Goal: Task Accomplishment & Management: Manage account settings

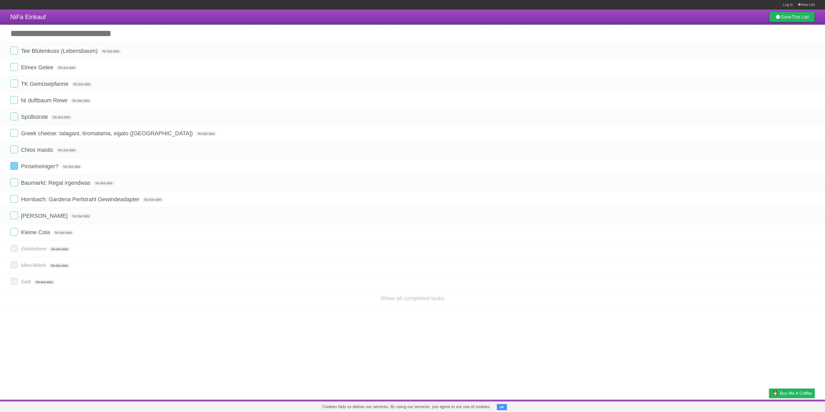
click at [246, 30] on input "Add another task" at bounding box center [412, 33] width 825 height 18
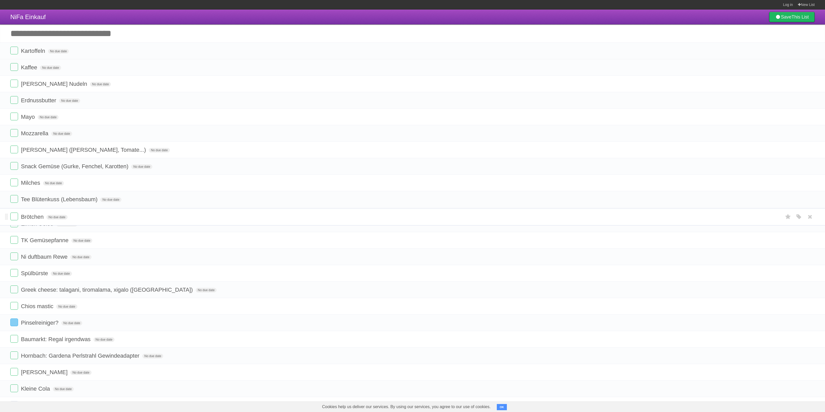
drag, startPoint x: 6, startPoint y: 68, endPoint x: 0, endPoint y: 217, distance: 149.2
click at [0, 217] on li "Brötchen No due date White Red Blue Green Purple Orange" at bounding box center [412, 217] width 825 height 17
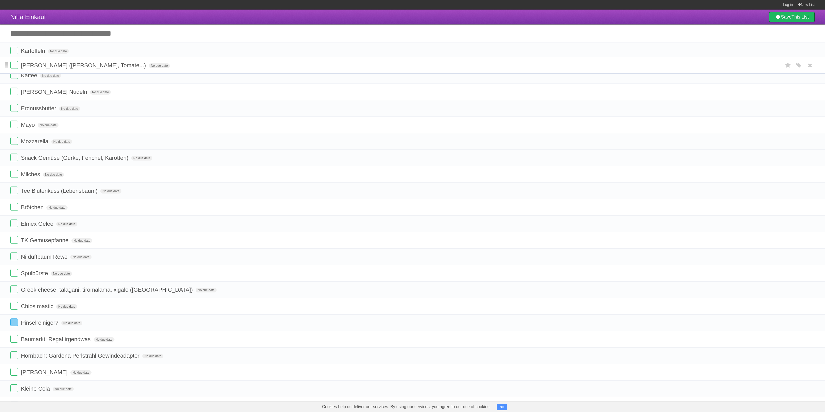
drag, startPoint x: 6, startPoint y: 152, endPoint x: 1, endPoint y: 67, distance: 86.0
click at [1, 67] on li "[PERSON_NAME] ([PERSON_NAME], Tomate...) No due date White Red Blue Green Purpl…" at bounding box center [412, 65] width 825 height 17
drag, startPoint x: 7, startPoint y: 170, endPoint x: 0, endPoint y: 84, distance: 86.2
click at [0, 84] on li "Snack Gemüse (Gurke, Fenchel, Karotten) No due date White Red Blue Green Purple…" at bounding box center [412, 81] width 825 height 17
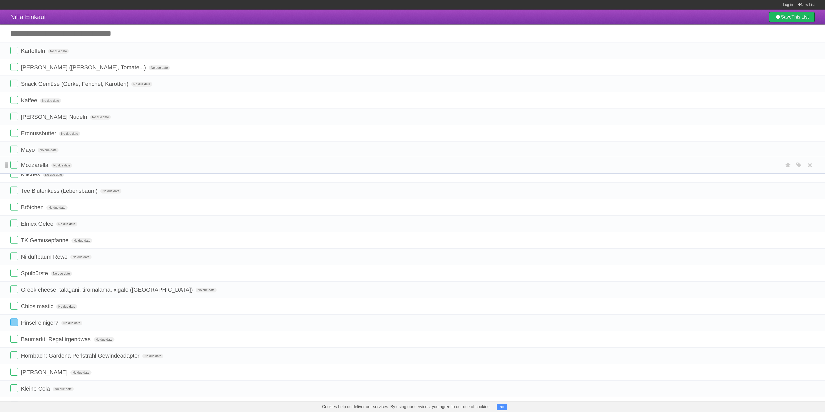
drag, startPoint x: 6, startPoint y: 169, endPoint x: 3, endPoint y: 166, distance: 4.4
click at [3, 166] on li "Mozzarella No due date White Red Blue Green Purple Orange" at bounding box center [412, 165] width 825 height 17
drag, startPoint x: 7, startPoint y: 203, endPoint x: 0, endPoint y: 114, distance: 89.2
click at [0, 114] on li "Tee Blütenkuss (Lebensbaum) No due date White Red Blue Green Purple Orange" at bounding box center [412, 112] width 825 height 17
drag, startPoint x: 6, startPoint y: 151, endPoint x: 0, endPoint y: 232, distance: 80.9
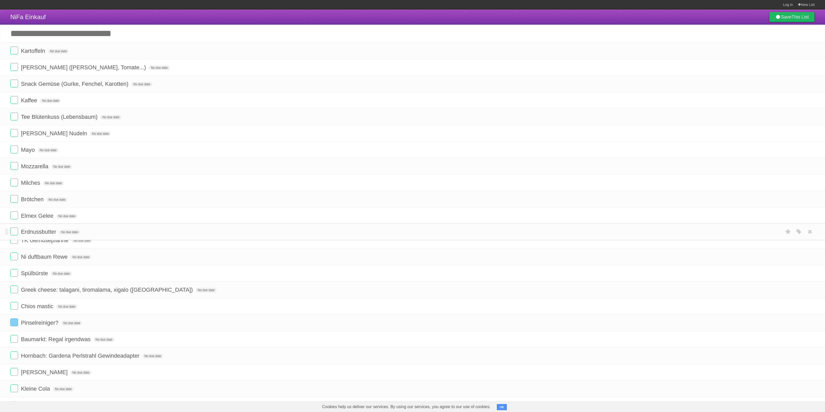
click at [0, 232] on li "Erdnussbutter No due date White Red Blue Green Purple Orange" at bounding box center [412, 232] width 825 height 17
drag, startPoint x: 6, startPoint y: 251, endPoint x: 0, endPoint y: 162, distance: 88.6
click at [0, 162] on li "TK Gemüsepfanne No due date White Red Blue Green Purple Orange" at bounding box center [412, 162] width 825 height 17
